Goal: Register for event/course

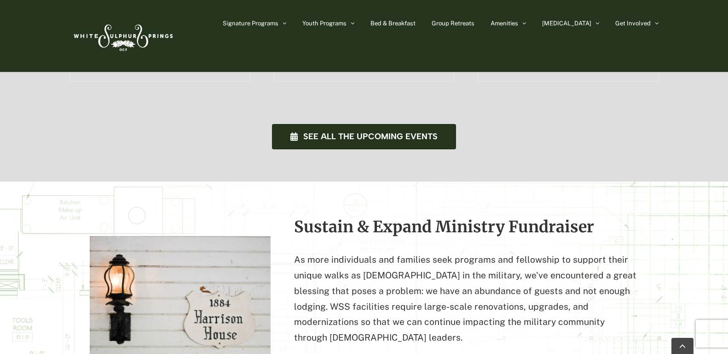
scroll to position [736, 0]
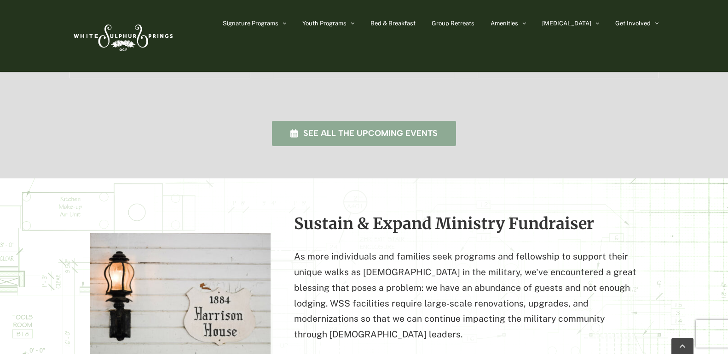
click at [364, 128] on span "See all the upcoming events" at bounding box center [370, 133] width 134 height 10
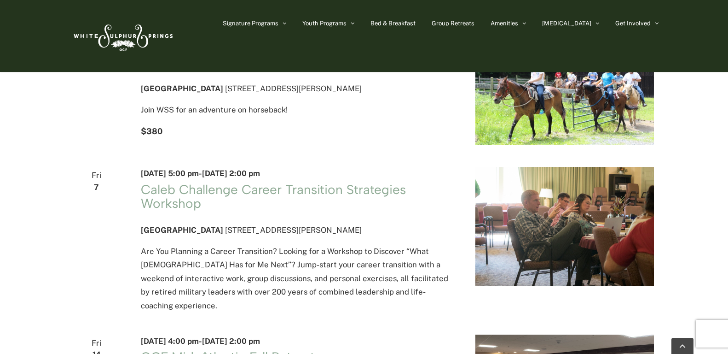
scroll to position [875, 0]
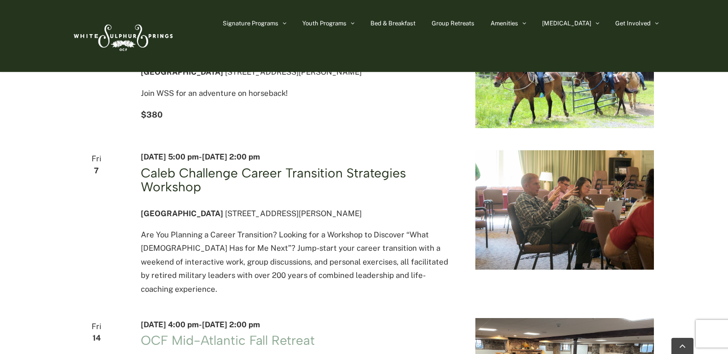
click at [156, 189] on link "Caleb Challenge Career Transition Strategies Workshop" at bounding box center [273, 179] width 265 height 29
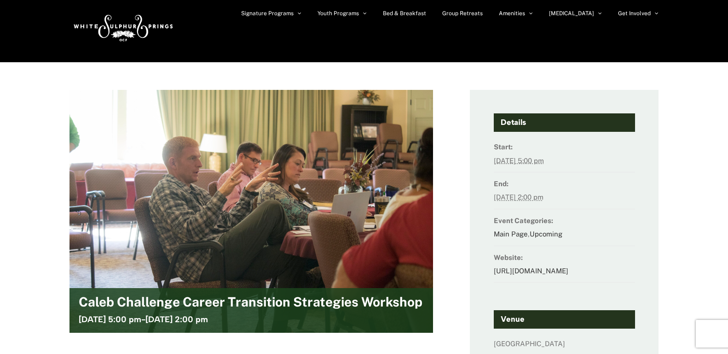
scroll to position [46, 0]
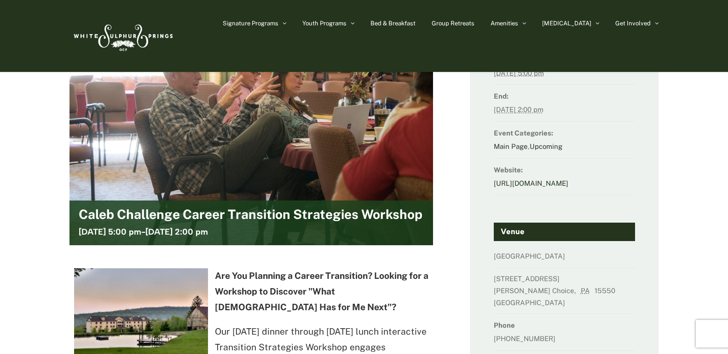
drag, startPoint x: 520, startPoint y: 230, endPoint x: 494, endPoint y: 185, distance: 51.6
click at [494, 185] on dd "[URL][DOMAIN_NAME]" at bounding box center [564, 185] width 141 height 18
copy link "[URL][DOMAIN_NAME]"
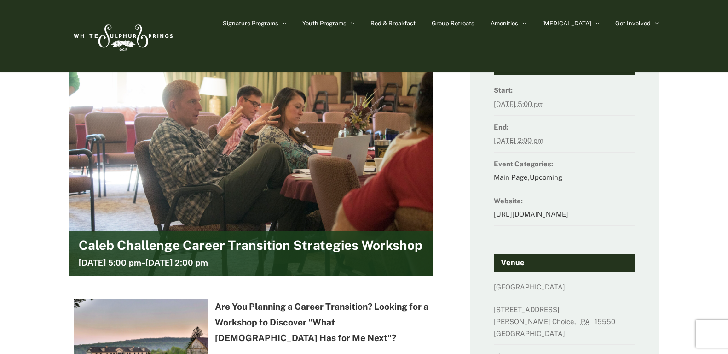
scroll to position [0, 0]
